Goal: Navigation & Orientation: Find specific page/section

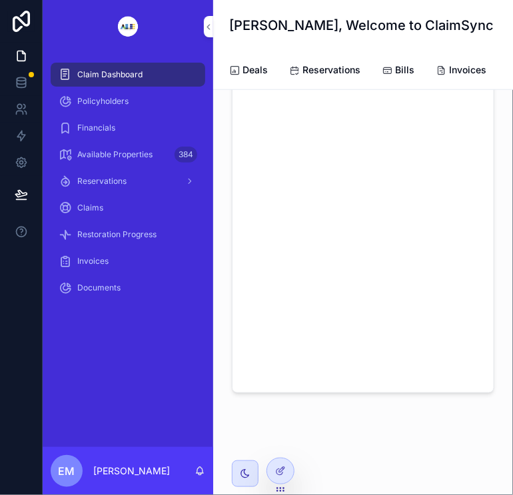
scroll to position [229, 0]
click at [479, 89] on div "Deals Reservations Bills Invoices New Claim New Property" at bounding box center [363, 70] width 268 height 39
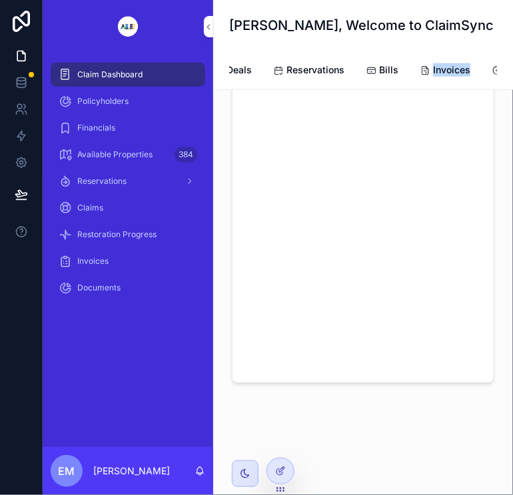
click at [478, 89] on div "Deals Reservations Bills Invoices New Claim New Property" at bounding box center [363, 70] width 268 height 39
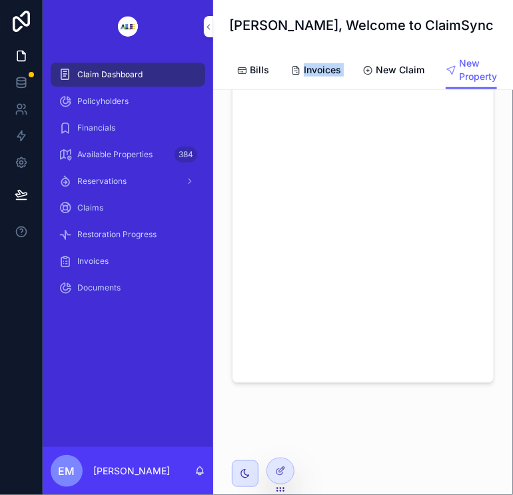
scroll to position [0, 153]
click at [464, 71] on span "New Property" at bounding box center [478, 70] width 38 height 27
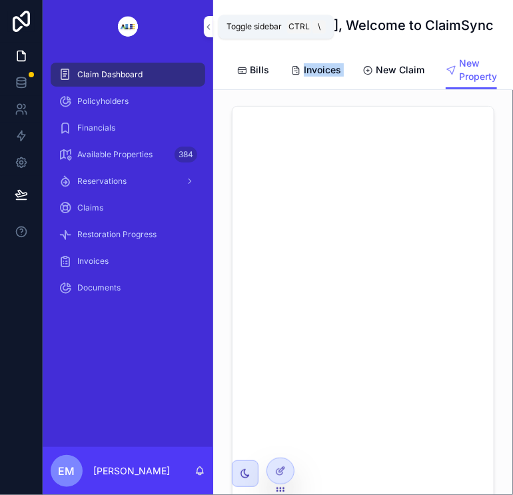
click at [205, 29] on icon "scrollable content" at bounding box center [208, 27] width 9 height 10
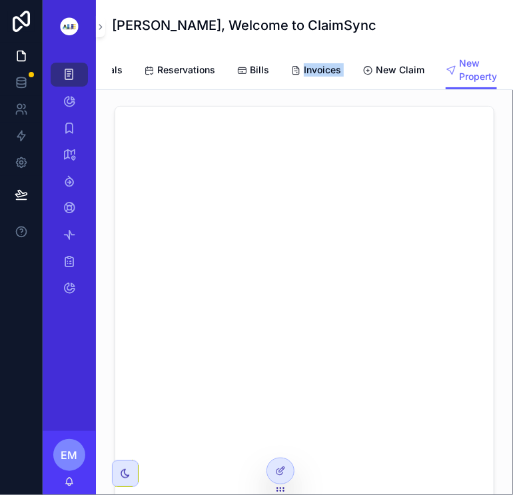
scroll to position [0, 36]
click at [250, 75] on span "Bills" at bounding box center [259, 69] width 19 height 13
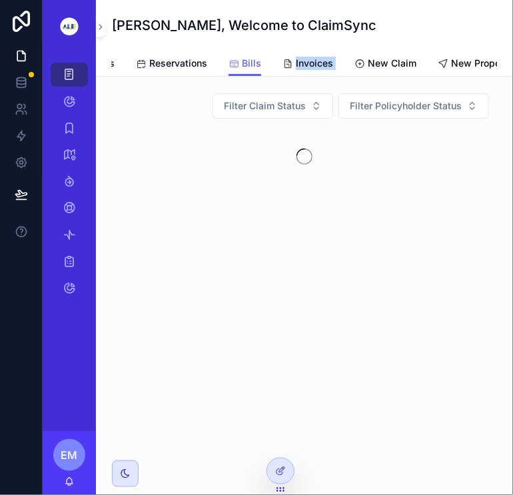
click at [240, 75] on link "Bills" at bounding box center [244, 63] width 33 height 25
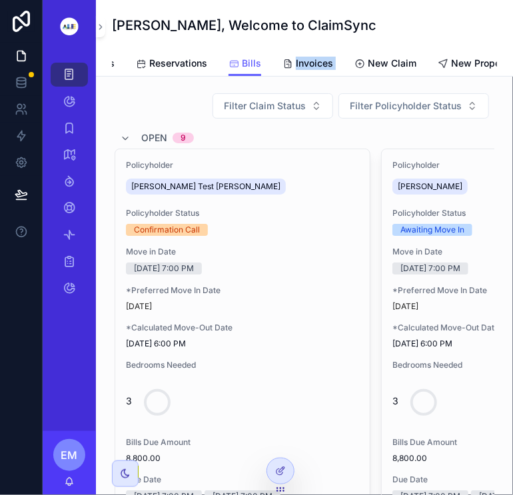
click at [469, 55] on link "New Property" at bounding box center [474, 64] width 75 height 27
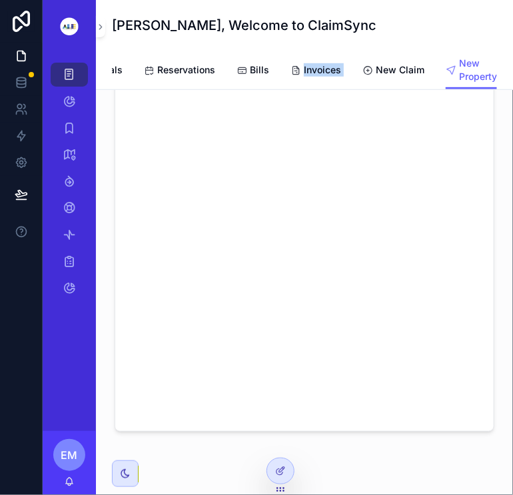
scroll to position [229, 0]
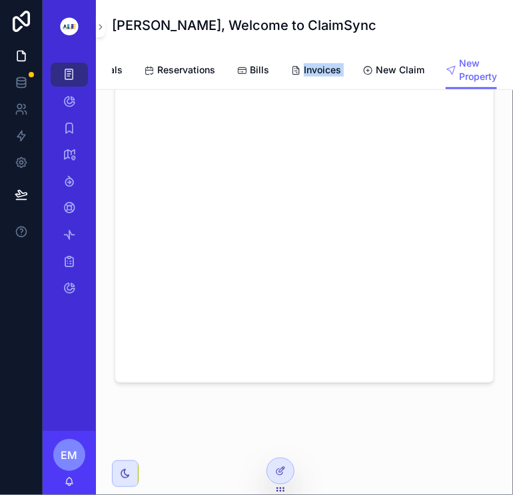
click at [237, 66] on icon "scrollable content" at bounding box center [241, 70] width 11 height 11
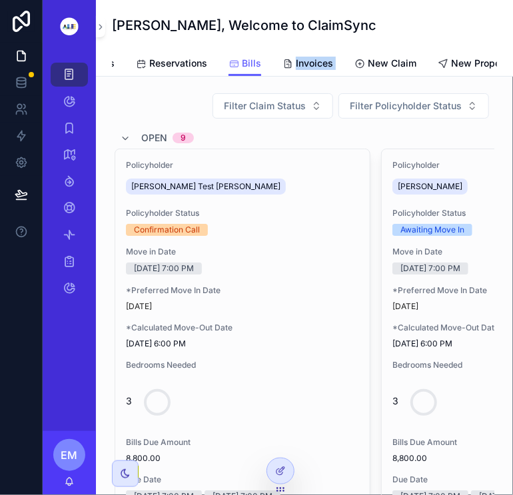
click at [162, 192] on span "[PERSON_NAME] Test [PERSON_NAME]" at bounding box center [205, 186] width 149 height 11
click at [184, 192] on span "[PERSON_NAME] Test [PERSON_NAME]" at bounding box center [205, 186] width 149 height 11
click at [182, 194] on div "[PERSON_NAME] Test [PERSON_NAME]" at bounding box center [206, 186] width 160 height 16
click at [156, 186] on div "[PERSON_NAME] Test [PERSON_NAME]" at bounding box center [208, 186] width 165 height 21
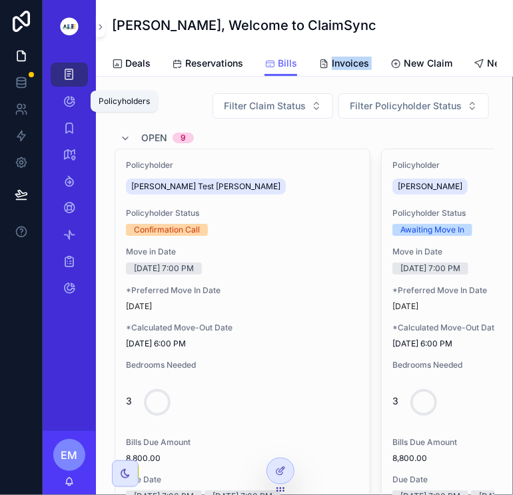
click at [84, 113] on link "Policyholders" at bounding box center [69, 101] width 37 height 24
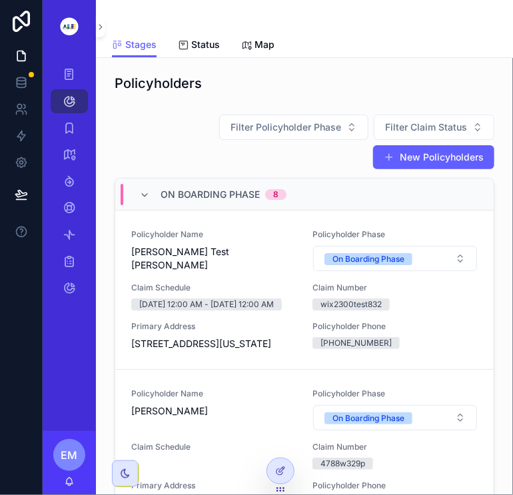
click at [168, 252] on span "[PERSON_NAME] Test [PERSON_NAME]" at bounding box center [213, 258] width 165 height 27
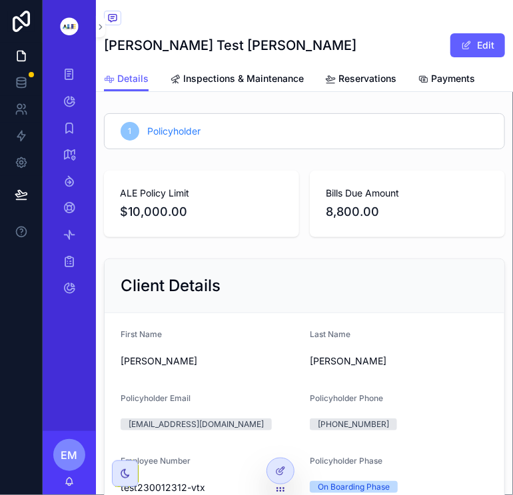
click at [372, 59] on div "[PERSON_NAME] [PERSON_NAME] Edit" at bounding box center [304, 33] width 401 height 66
click at [24, 85] on icon at bounding box center [21, 82] width 13 height 13
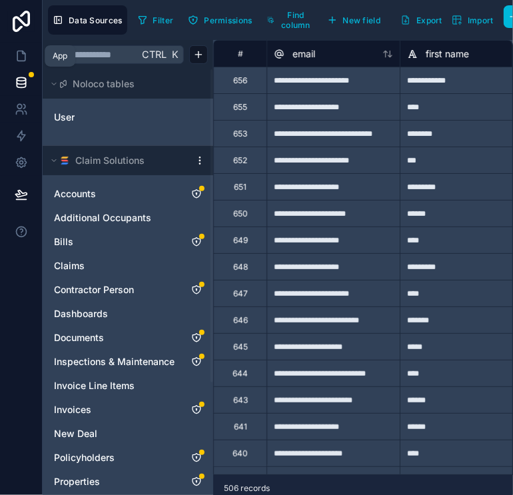
click at [27, 62] on icon at bounding box center [21, 55] width 13 height 13
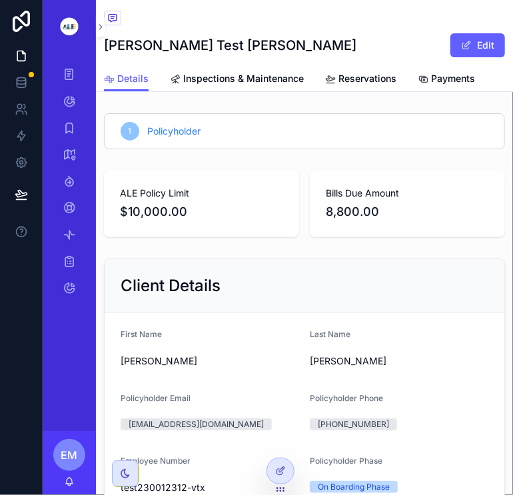
click at [493, 78] on div "Details Inspections & Maintenance Reservations Payments" at bounding box center [304, 78] width 401 height 25
click at [240, 77] on span "Inspections & Maintenance" at bounding box center [243, 78] width 121 height 13
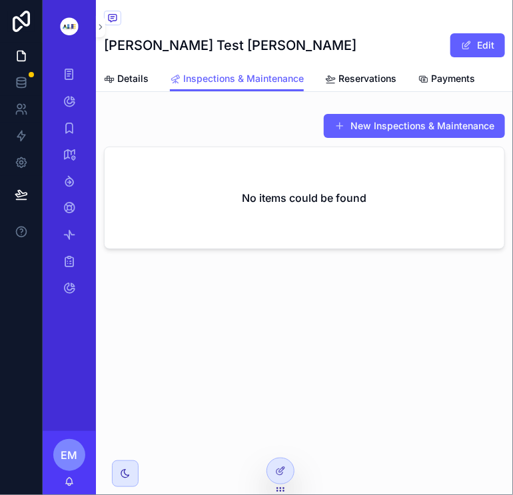
click at [340, 87] on link "Reservations" at bounding box center [360, 80] width 71 height 27
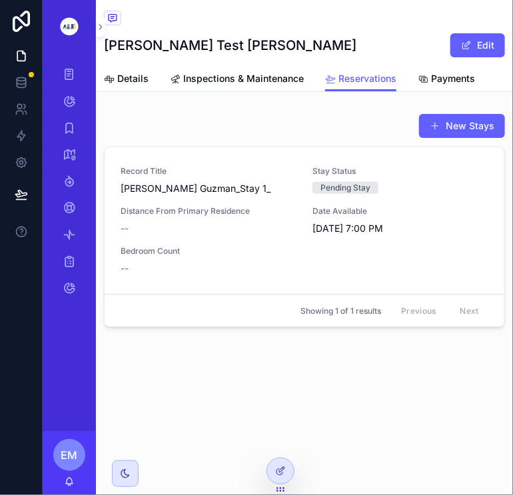
click at [431, 78] on span "Payments" at bounding box center [453, 78] width 44 height 13
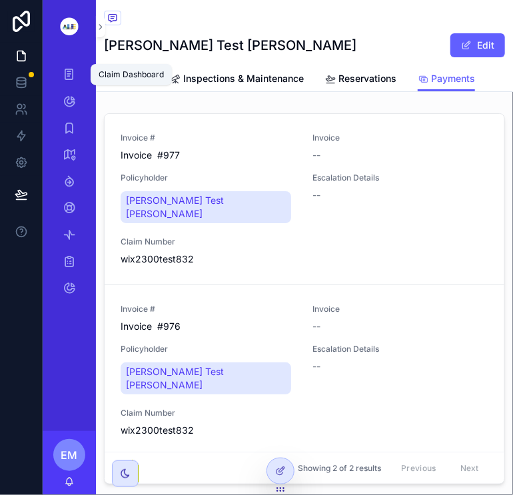
click at [72, 72] on icon "scrollable content" at bounding box center [69, 74] width 13 height 13
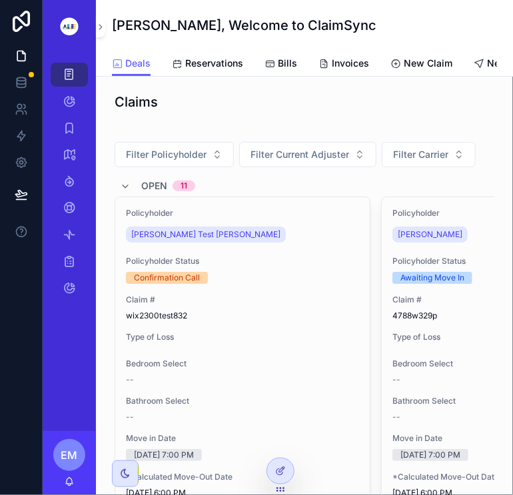
click at [208, 240] on span "[PERSON_NAME] Test [PERSON_NAME]" at bounding box center [205, 234] width 149 height 11
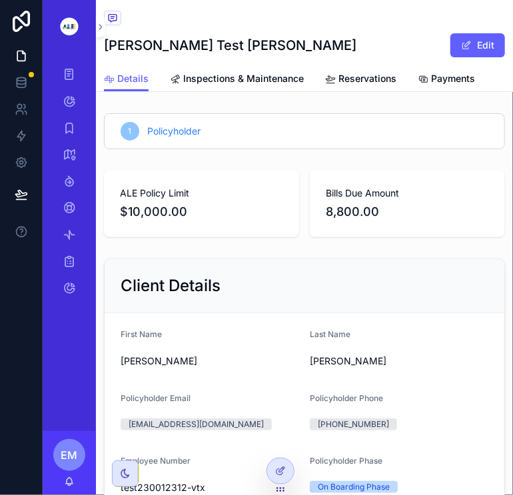
click at [163, 145] on div "1 Policyholder" at bounding box center [304, 131] width 399 height 35
click at [408, 296] on div "Client Details" at bounding box center [304, 286] width 399 height 54
drag, startPoint x: 405, startPoint y: 303, endPoint x: 495, endPoint y: 387, distance: 123.0
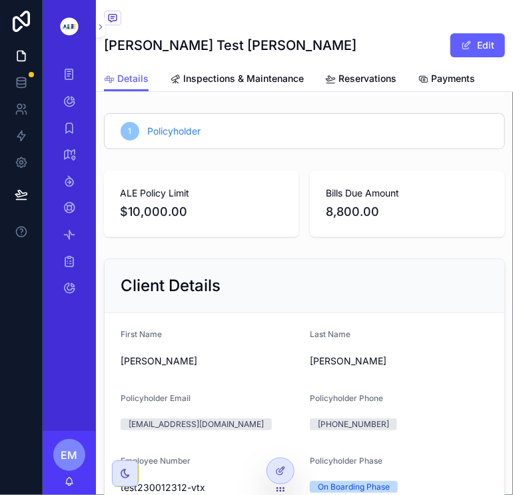
drag, startPoint x: 495, startPoint y: 387, endPoint x: 477, endPoint y: 416, distance: 34.7
click at [477, 416] on div "[PHONE_NUMBER]" at bounding box center [399, 424] width 178 height 20
click at [73, 79] on icon "scrollable content" at bounding box center [69, 74] width 13 height 13
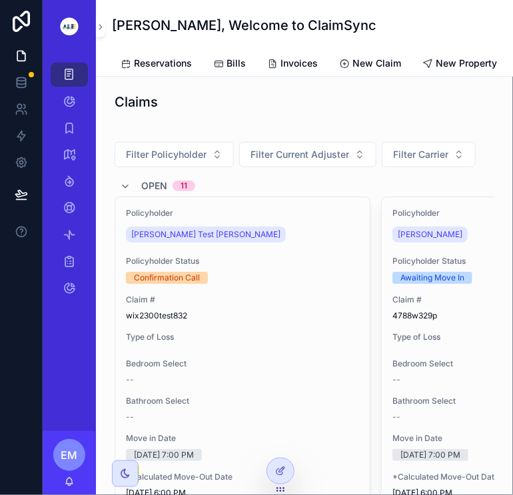
scroll to position [0, 59]
click at [463, 63] on span "New Property" at bounding box center [465, 63] width 61 height 13
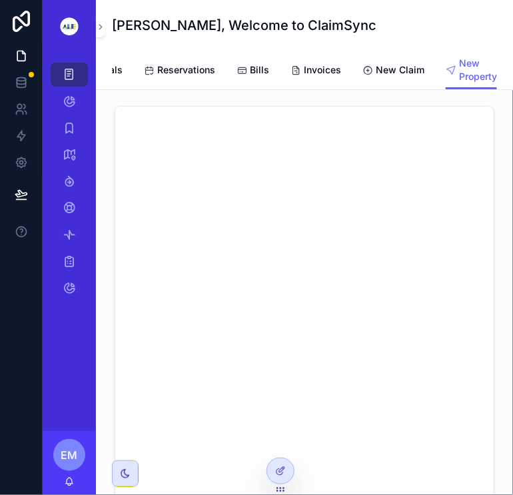
scroll to position [229, 0]
